Goal: Find specific page/section: Find specific page/section

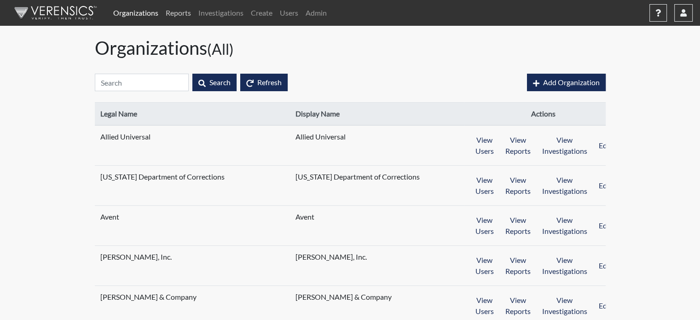
click at [169, 14] on link "Reports" at bounding box center [178, 13] width 33 height 18
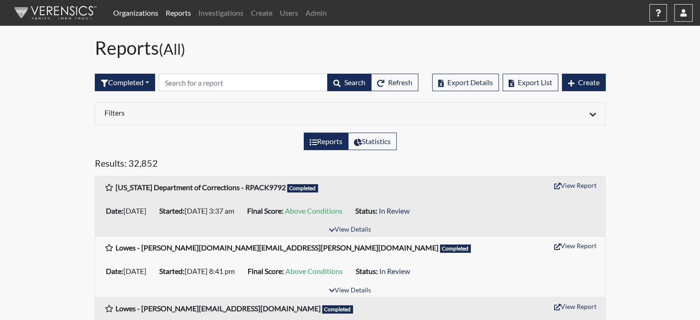
click at [149, 13] on link "Organizations" at bounding box center [136, 13] width 52 height 18
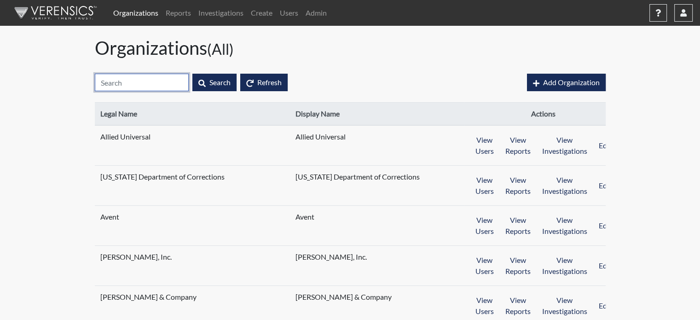
drag, startPoint x: 155, startPoint y: 77, endPoint x: 158, endPoint y: 73, distance: 5.6
click at [156, 79] on input "text" at bounding box center [142, 82] width 94 height 17
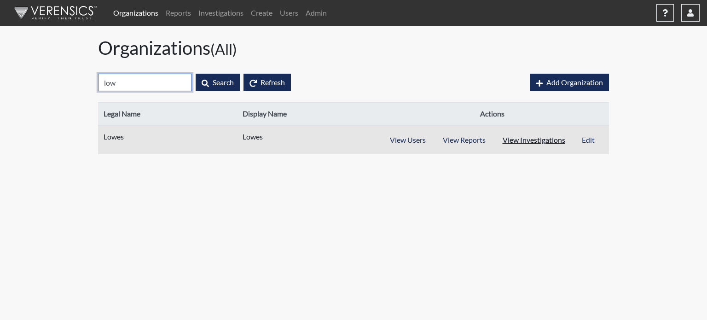
type input "low"
click at [542, 143] on button "View Investigations" at bounding box center [534, 139] width 80 height 17
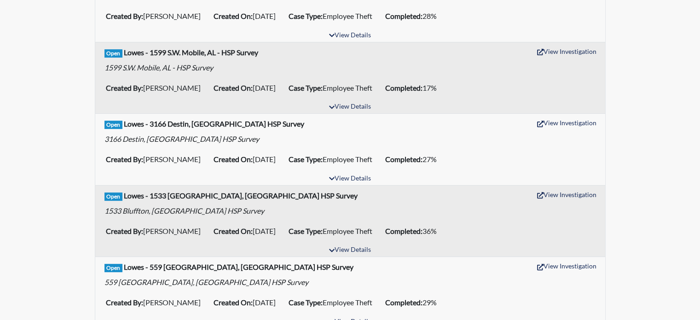
scroll to position [414, 0]
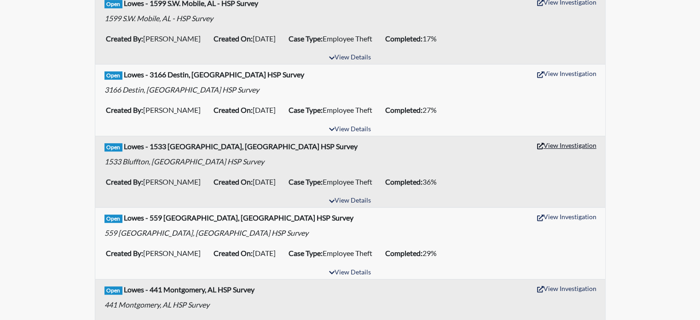
click at [595, 147] on button "View Investigation" at bounding box center [567, 145] width 68 height 14
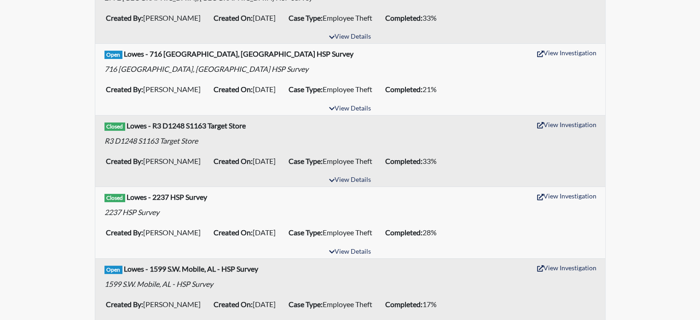
scroll to position [138, 0]
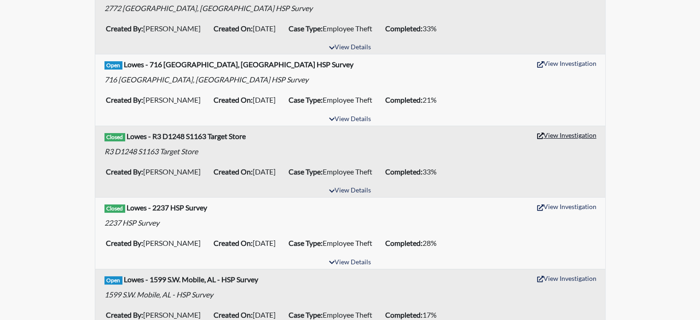
click at [560, 137] on button "View Investigation" at bounding box center [567, 135] width 68 height 14
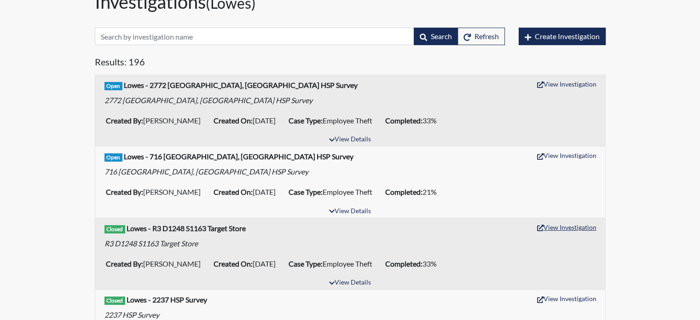
scroll to position [0, 0]
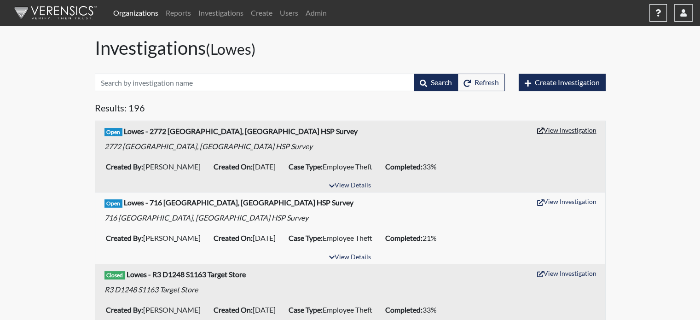
click at [554, 128] on button "View Investigation" at bounding box center [567, 130] width 68 height 14
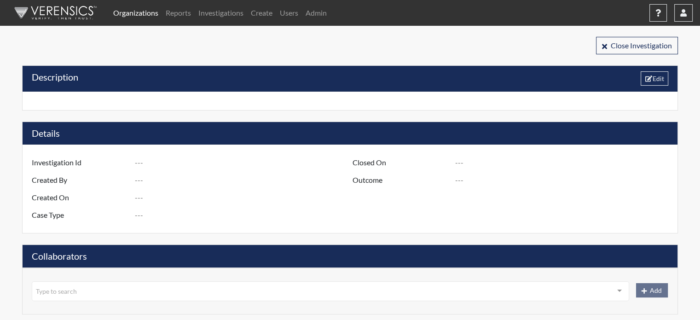
type input "R3 D837 S1533 Bluffton, SC - HSP Survey"
type input "[PERSON_NAME]"
type input "[DATE]"
type input "Employee Theft"
type input "[GEOGRAPHIC_DATA]"
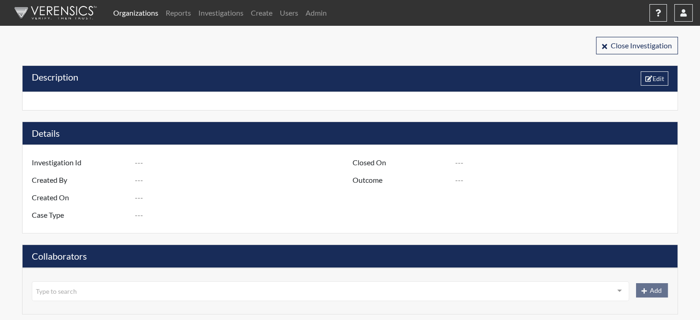
type input "South Carolina"
type input "1533 BLUFFTON SC"
type input "837"
type input "3"
type input "South"
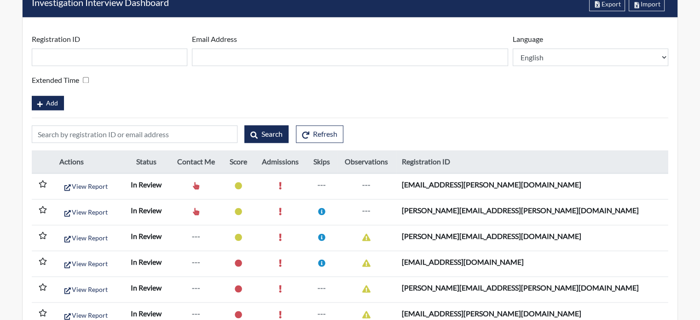
scroll to position [1381, 0]
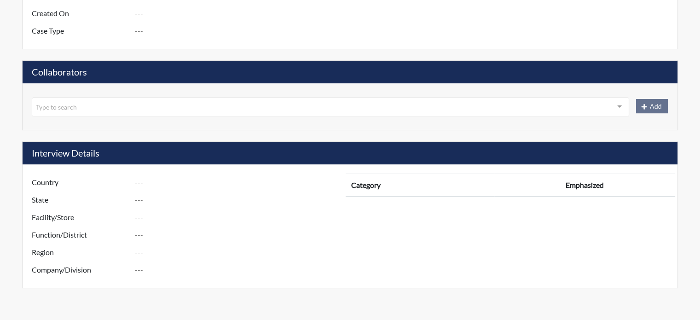
type input "R3 D1248 S1163 Target Store"
type input "[PERSON_NAME]"
type input "Sep 9, 2024"
type input "Employee Theft"
type input "[DATE]"
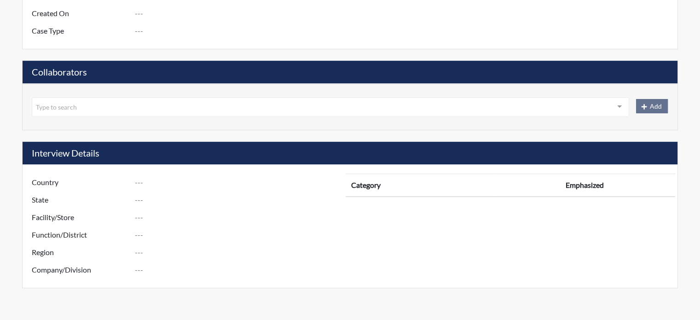
type input "Unsubstantiated"
type input "[GEOGRAPHIC_DATA]"
type input "Tennessee"
type input "1163 S.E. MEMPHIS TN"
type input "1248"
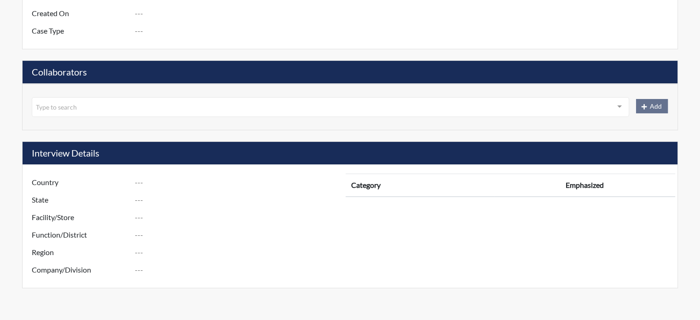
type input "3"
type input "South"
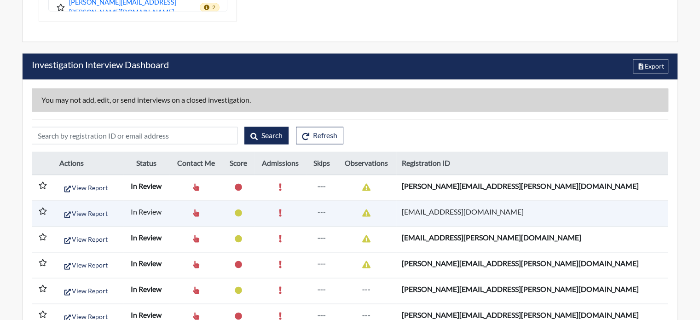
scroll to position [1306, 0]
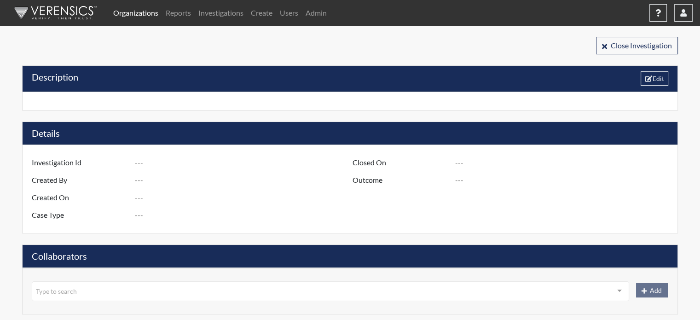
type input "R3 D1275 S2772 [GEOGRAPHIC_DATA], [GEOGRAPHIC_DATA] - HSP Survey"
type input "[PERSON_NAME]"
type input "[DATE]"
type input "Employee Theft"
type input "[GEOGRAPHIC_DATA]"
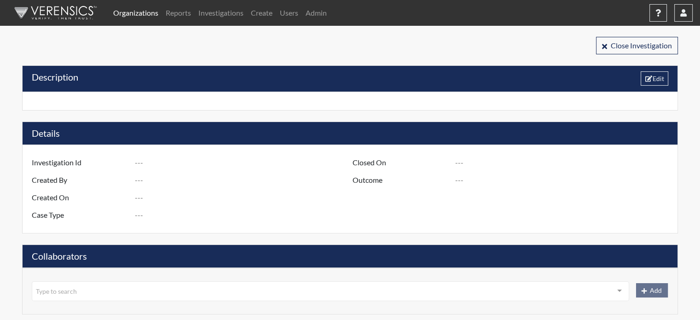
type input "[US_STATE]"
type input "2772 [PERSON_NAME] GA"
type input "1275"
type input "3"
type input "South"
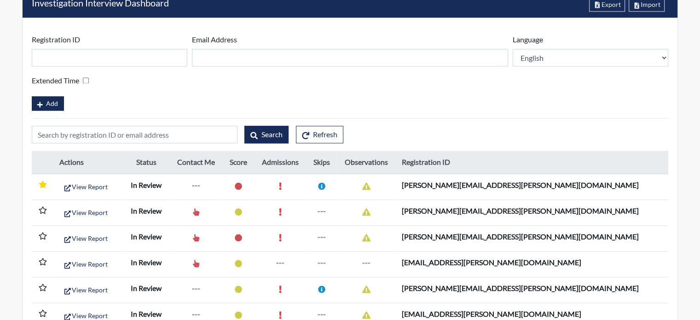
scroll to position [1381, 0]
